Goal: Task Accomplishment & Management: Manage account settings

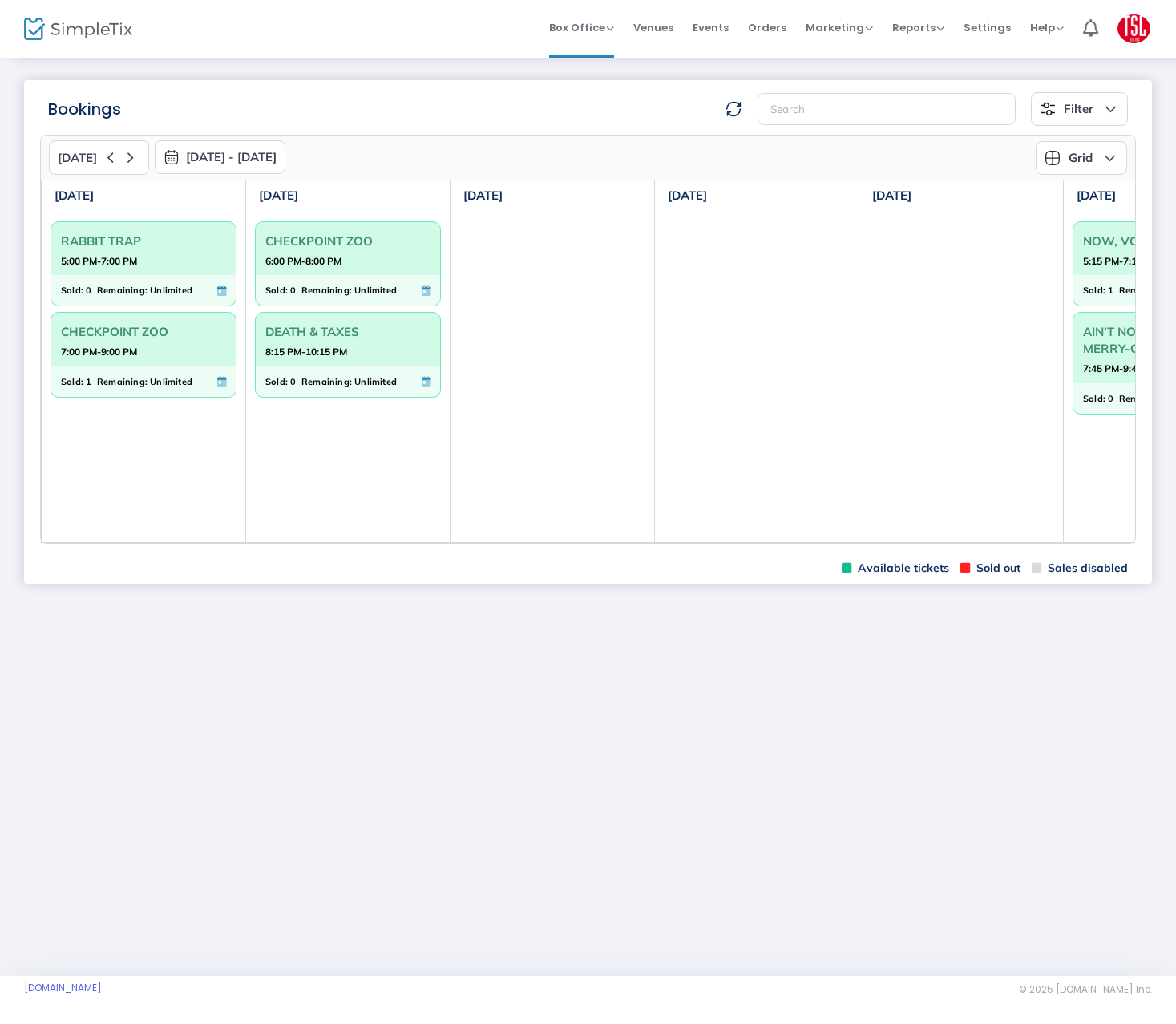
click at [928, 546] on m-panel-content "[DATE] [DATE] - [DATE] [DATE] [DATE] Su Mo Tu We Th Fr Sa 31 1 2 3 4 5 6 7 8 9 …" at bounding box center [588, 338] width 1128 height 426
click at [926, 541] on td at bounding box center [961, 377] width 204 height 331
click at [926, 541] on table "[DATE] [DATE] [DATE] [DATE] [DATE] [DATE] [DATE] RABBIT TRAP 5:00 PM-7:00 PM So…" at bounding box center [756, 362] width 1432 height 364
click at [912, 541] on td at bounding box center [961, 377] width 204 height 331
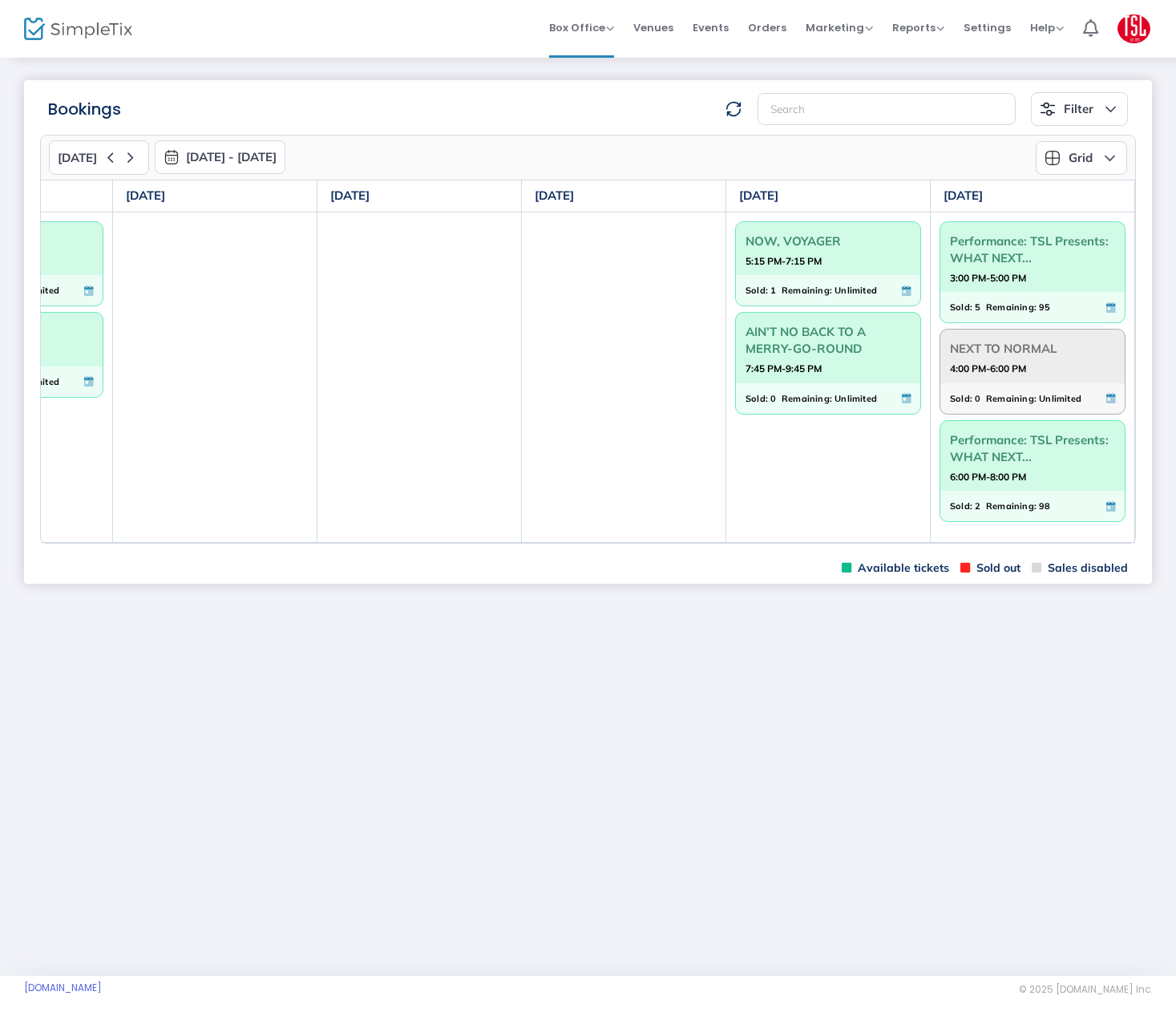
click at [986, 303] on span "Remaining:" at bounding box center [1012, 307] width 50 height 17
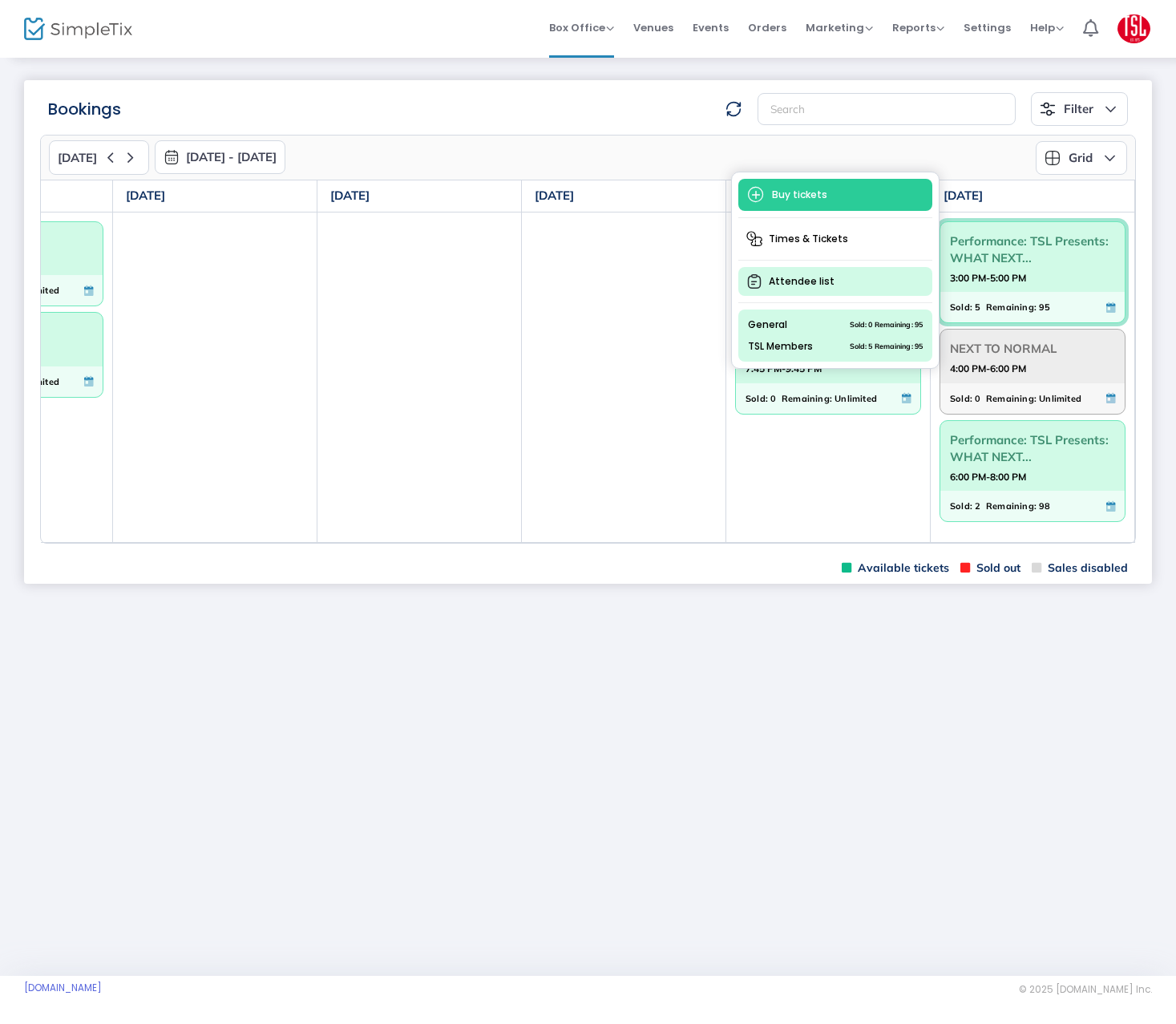
click at [816, 285] on span "Attendee list" at bounding box center [835, 281] width 194 height 29
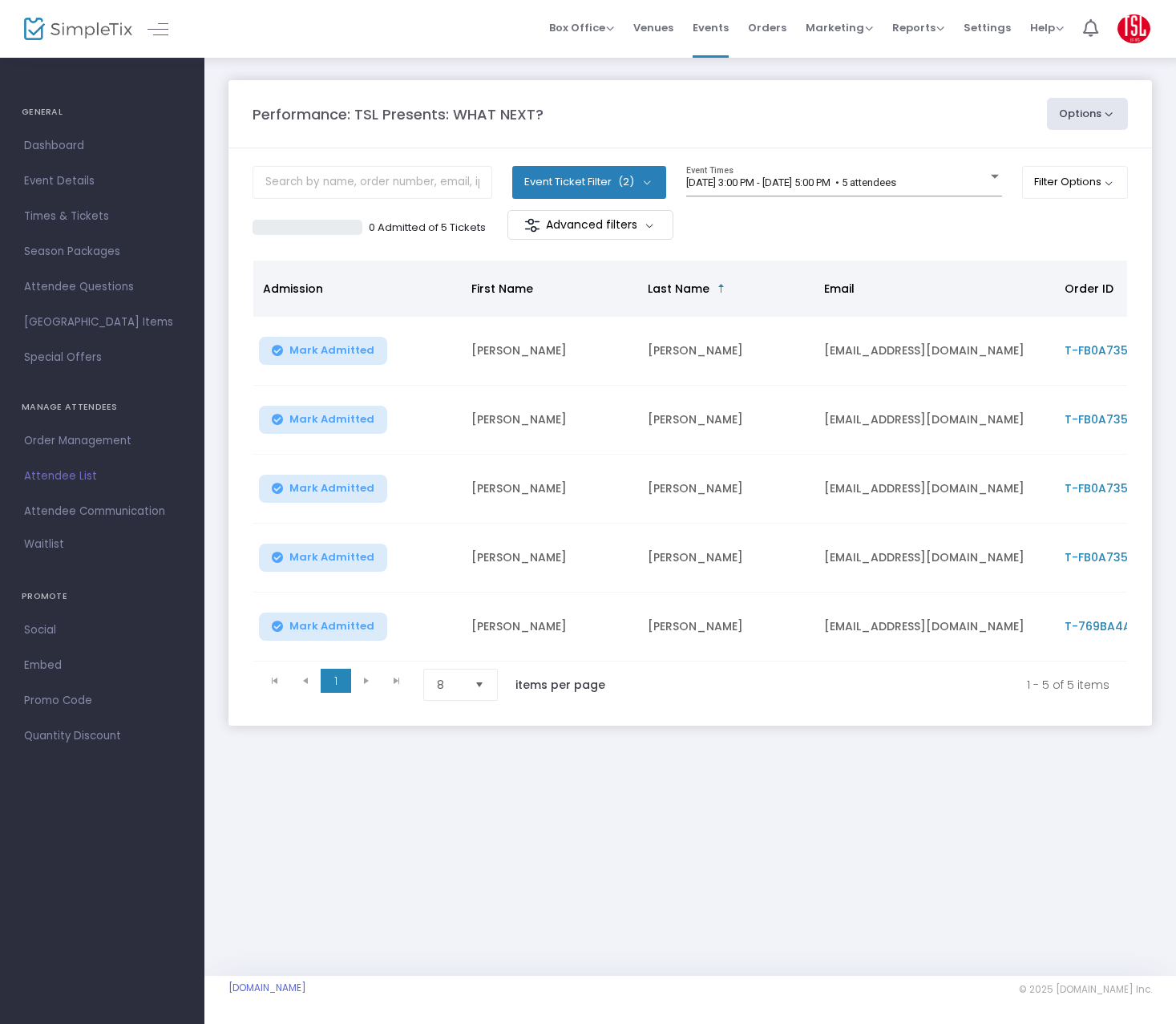
click at [367, 686] on kendo-pager-next-buttons at bounding box center [381, 684] width 61 height 32
click at [598, 32] on span "Box Office" at bounding box center [581, 28] width 65 height 15
click at [600, 82] on li "Bookings" at bounding box center [606, 85] width 115 height 31
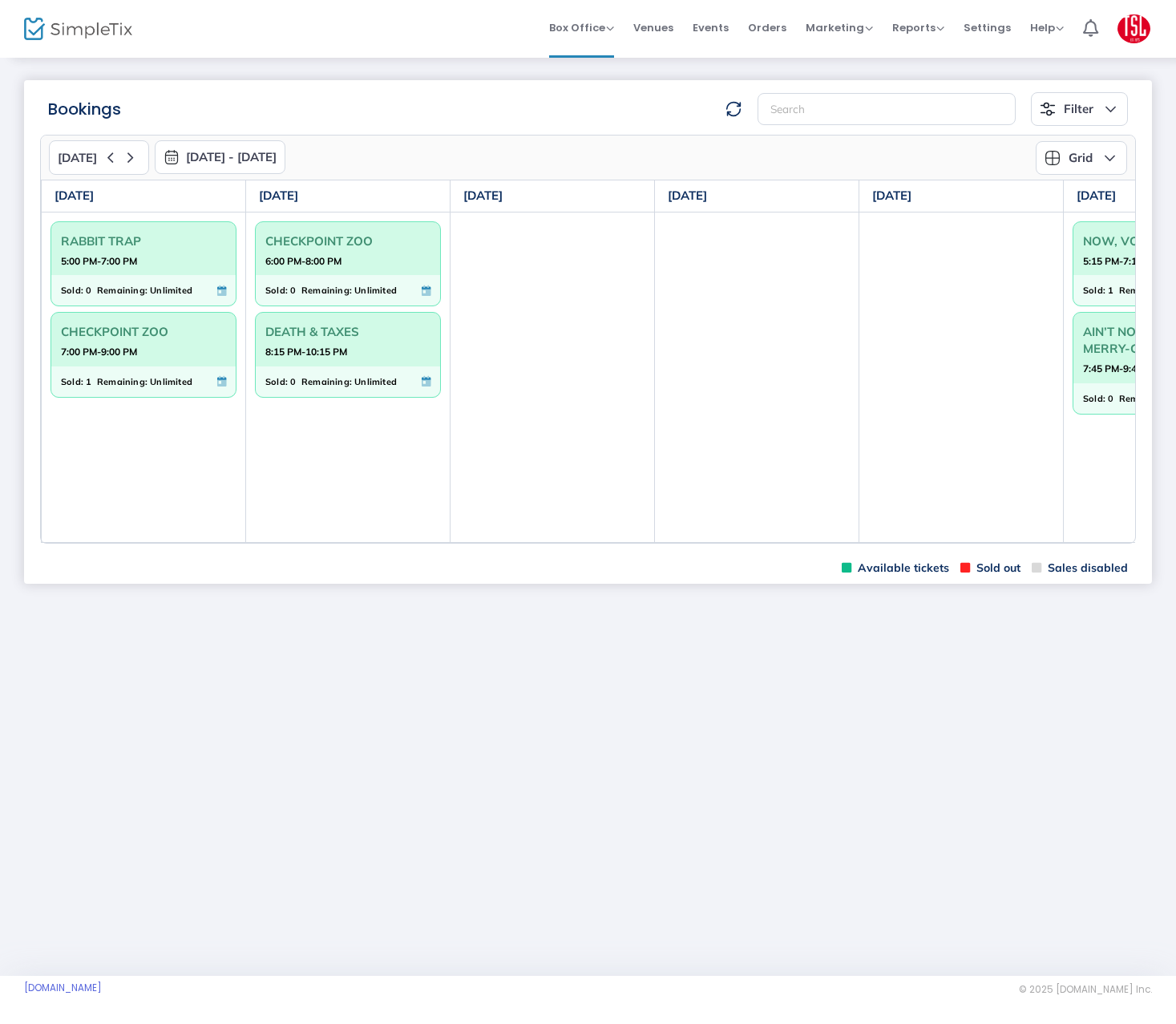
scroll to position [0, 338]
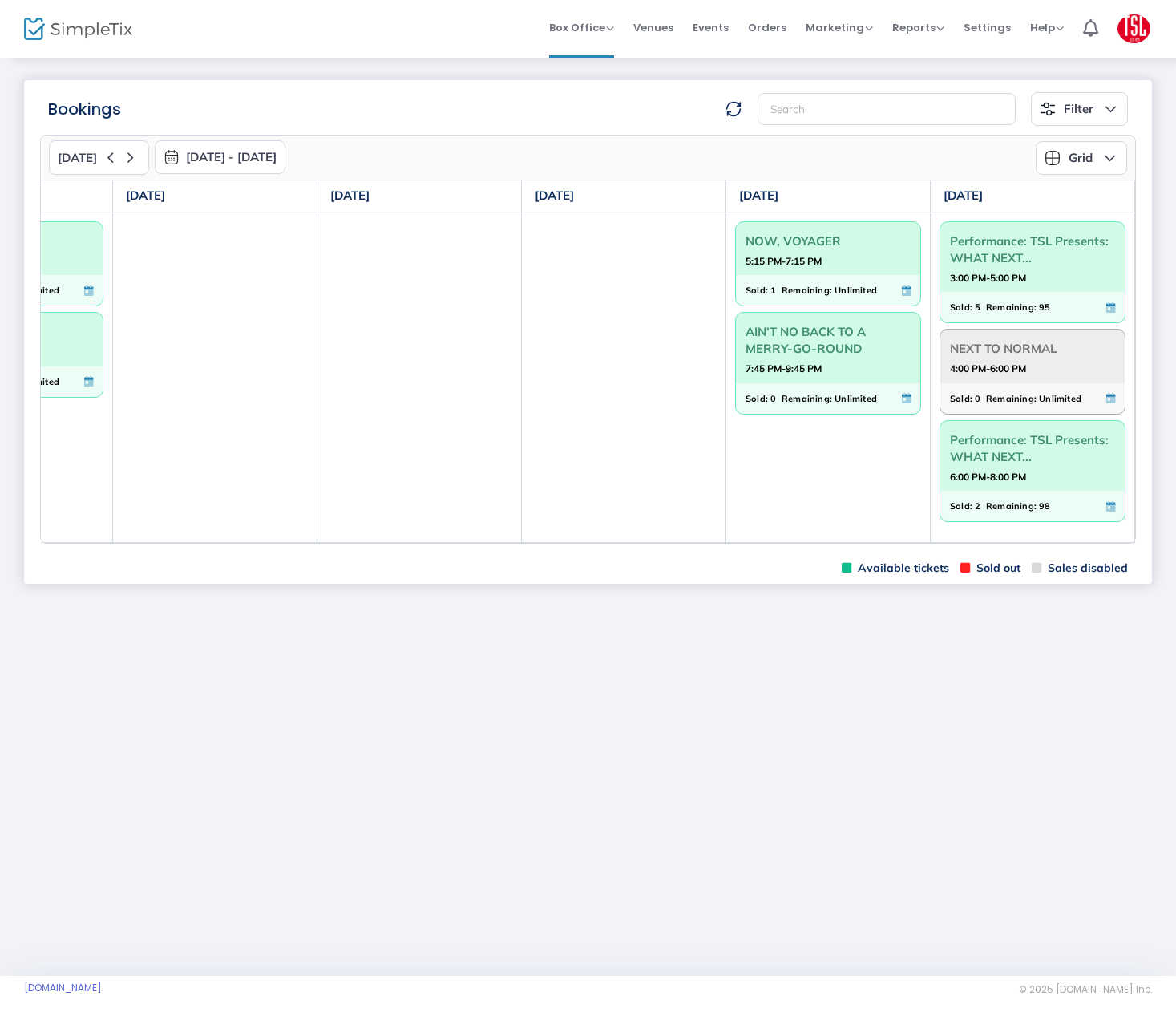
click at [1013, 480] on strong "6:00 PM-8:00 PM" at bounding box center [987, 476] width 76 height 20
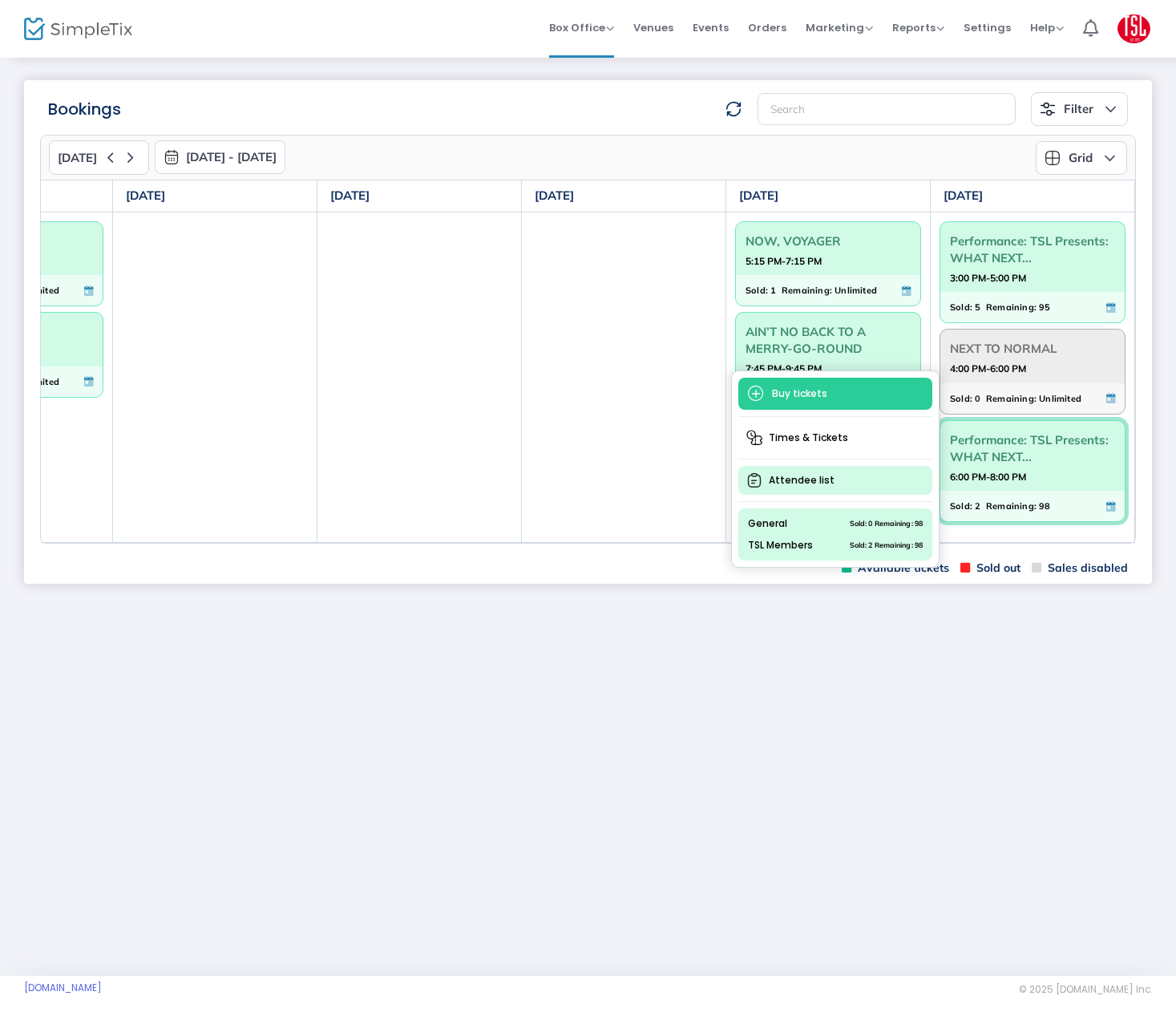
click at [813, 480] on span "Attendee list" at bounding box center [835, 481] width 194 height 29
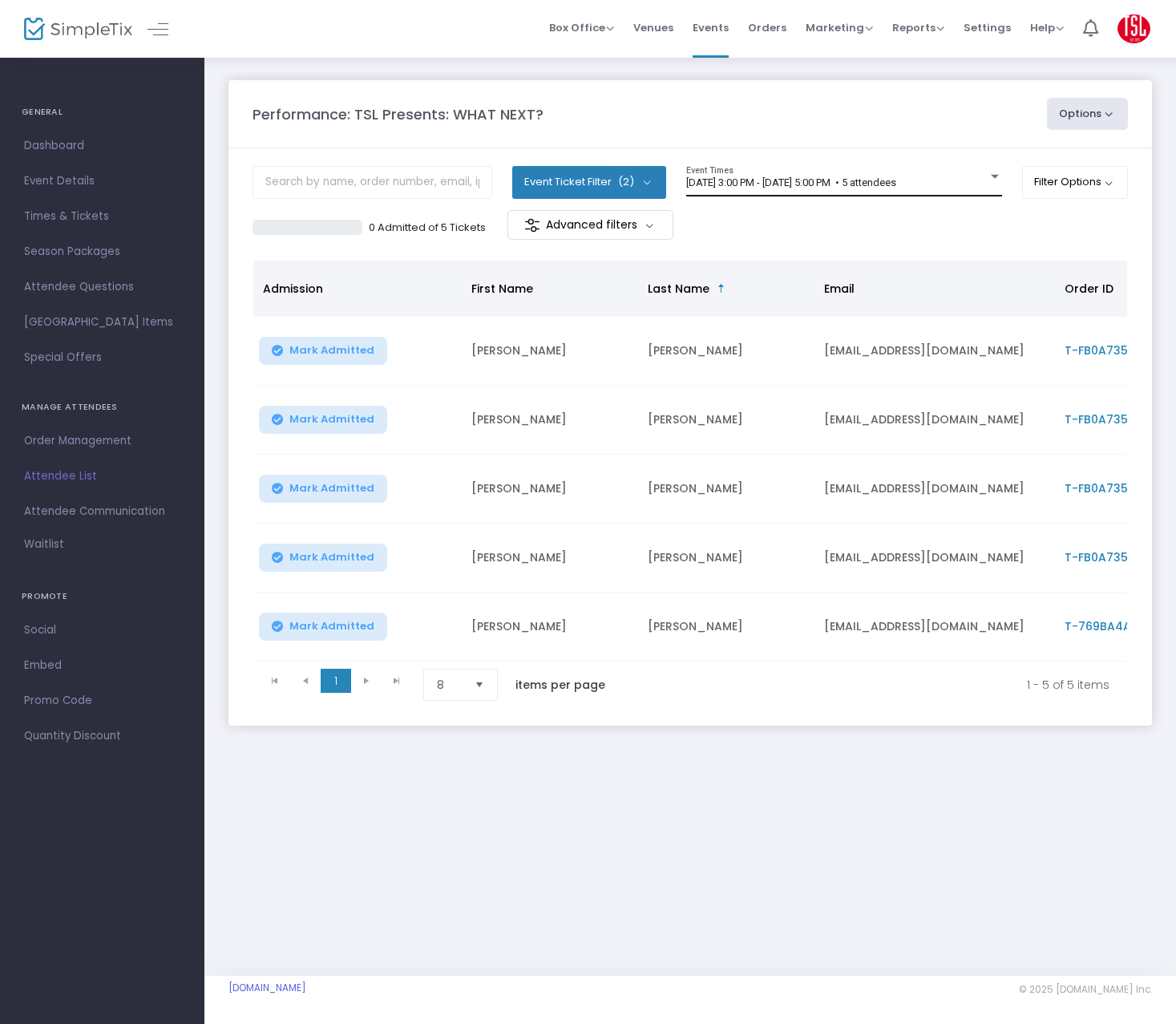
click at [980, 171] on div "[DATE] 3:00 PM - [DATE] 5:00 PM • 5 attendees Event Times" at bounding box center [844, 182] width 316 height 31
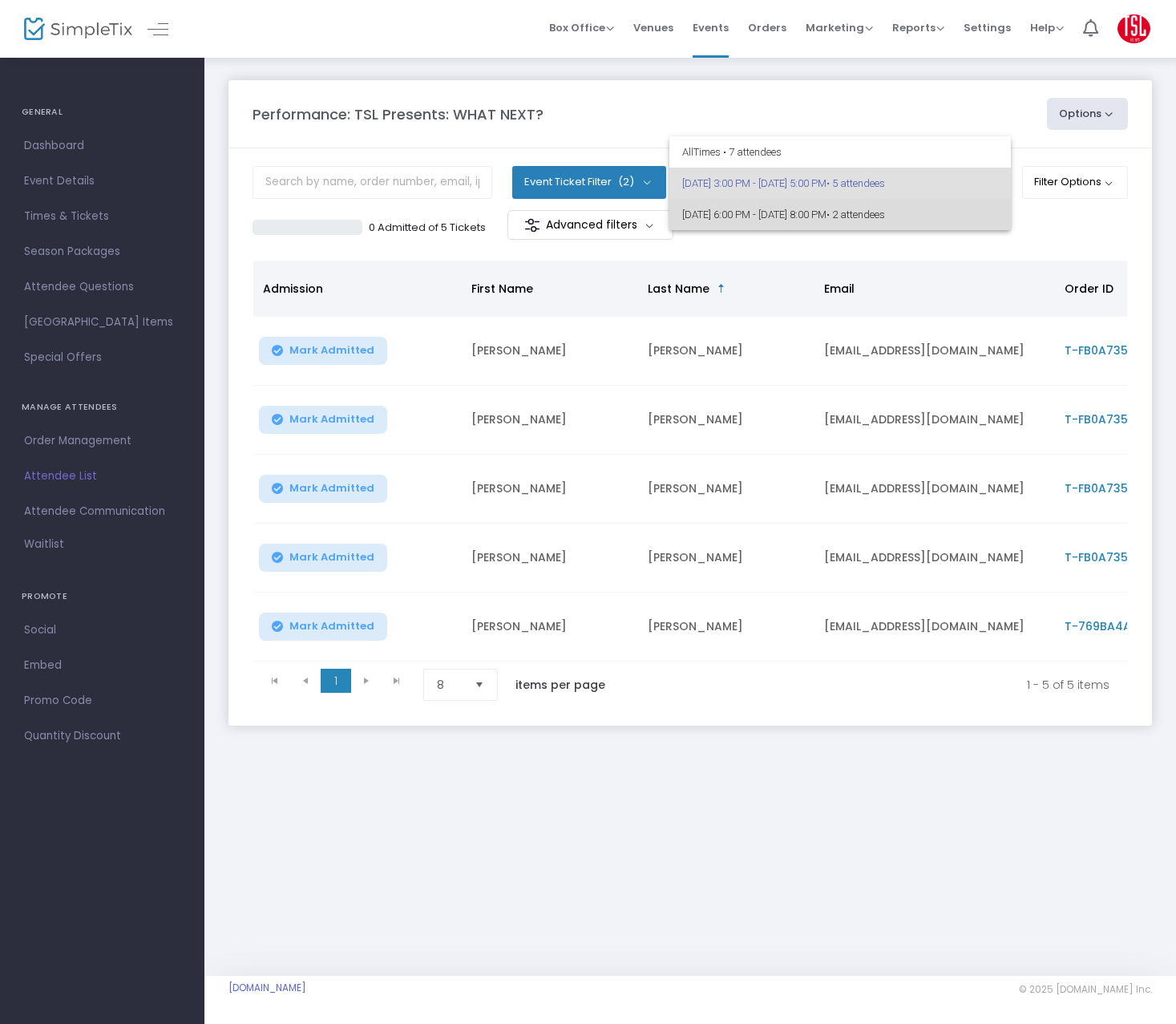
click at [750, 211] on span "[DATE] 6:00 PM - [DATE] 8:00 PM • 2 attendees" at bounding box center [839, 215] width 316 height 31
